Goal: Information Seeking & Learning: Learn about a topic

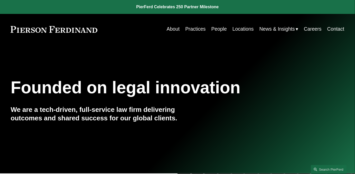
click at [200, 29] on link "Practices" at bounding box center [195, 29] width 20 height 10
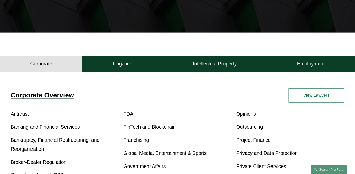
scroll to position [117, 0]
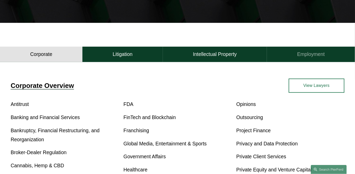
click at [315, 56] on h4 "Employment" at bounding box center [312, 54] width 28 height 6
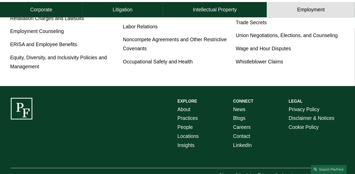
scroll to position [164, 0]
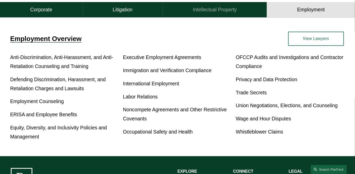
click at [223, 11] on h4 "Intellectual Property" at bounding box center [215, 10] width 44 height 6
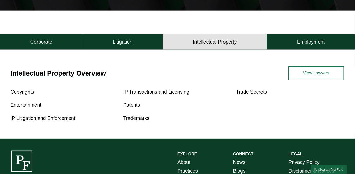
scroll to position [124, 0]
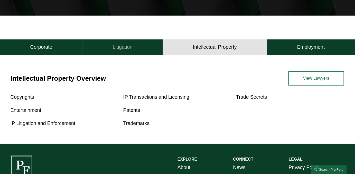
click at [141, 48] on button "Litigation" at bounding box center [123, 46] width 81 height 15
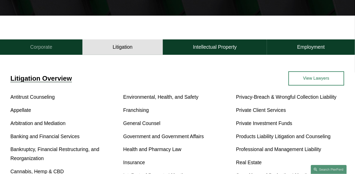
click at [38, 54] on button "Corporate" at bounding box center [41, 46] width 83 height 15
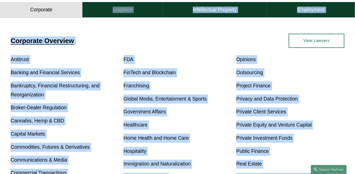
scroll to position [134, 0]
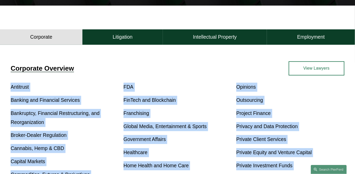
drag, startPoint x: 269, startPoint y: 146, endPoint x: 0, endPoint y: 88, distance: 274.7
click at [0, 88] on div "Corporate Overview Antitrust Banking and Financial Services Bankruptcy, Financi…" at bounding box center [177, 174] width 355 height 226
copy div "Antitrust Banking and Financial Services Bankruptcy, Financial Restructuring, a…"
click at [111, 39] on button "Litigation" at bounding box center [123, 36] width 81 height 15
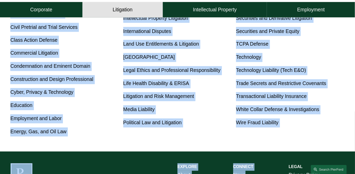
scroll to position [291, 0]
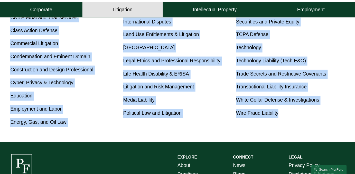
drag, startPoint x: 6, startPoint y: 84, endPoint x: 295, endPoint y: 127, distance: 292.2
click at [295, 127] on div "Litigation Overview Antitrust Counseling Appellate Arbitration and Mediation Ba…" at bounding box center [177, 16] width 355 height 222
copy div "Antitrust Counseling Appellate Arbitration and Mediation Banking and Financial …"
click at [203, 10] on h4 "Intellectual Property" at bounding box center [215, 10] width 44 height 6
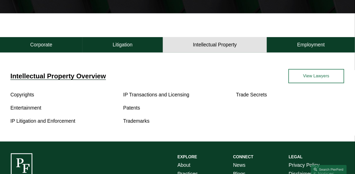
scroll to position [124, 0]
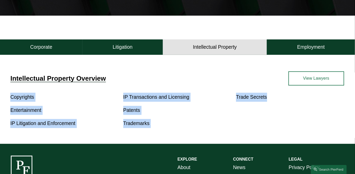
drag, startPoint x: 7, startPoint y: 101, endPoint x: 270, endPoint y: 106, distance: 262.7
click at [270, 106] on div "Intellectual Property Overview Copyrights Entertainment IP Litigation and Enfor…" at bounding box center [177, 99] width 355 height 57
copy div "Copyrights Entertainment IP Litigation and Enforcement IP Transactions and Lice…"
click at [323, 50] on h4 "Employment" at bounding box center [312, 47] width 28 height 6
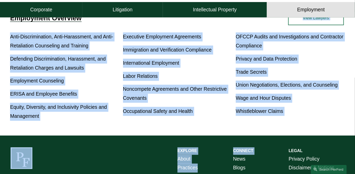
scroll to position [188, 0]
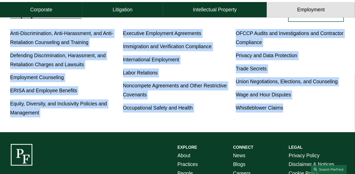
drag, startPoint x: 5, startPoint y: 95, endPoint x: 315, endPoint y: 112, distance: 310.1
click at [315, 112] on div "Employment Overview Anti-Discrimination, Anti-Harassment, and Anti-Retaliation …" at bounding box center [176, 63] width 355 height 110
copy div "Anti-Discrimination, Anti-Harassment, and Anti-Retaliation Counseling and Train…"
